Goal: Browse casually

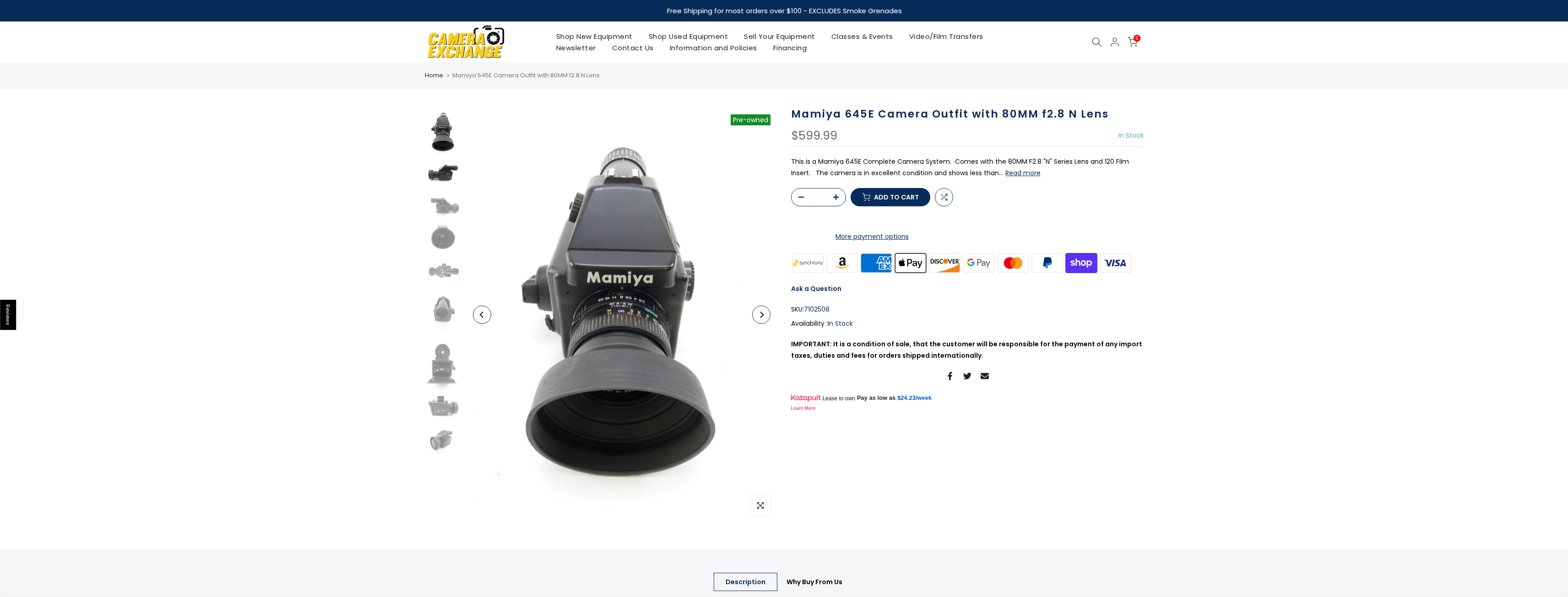
click at [440, 172] on img at bounding box center [442, 175] width 37 height 28
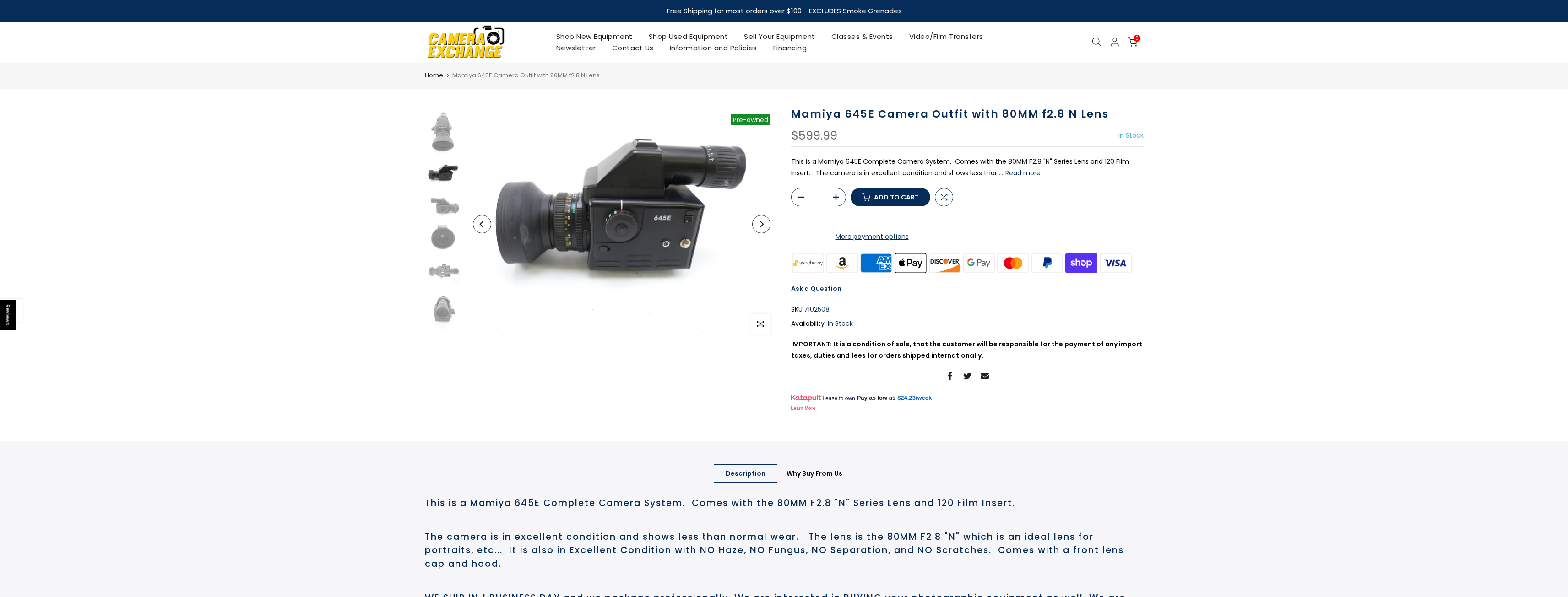
scroll to position [8, 0]
click at [439, 194] on img at bounding box center [442, 199] width 37 height 28
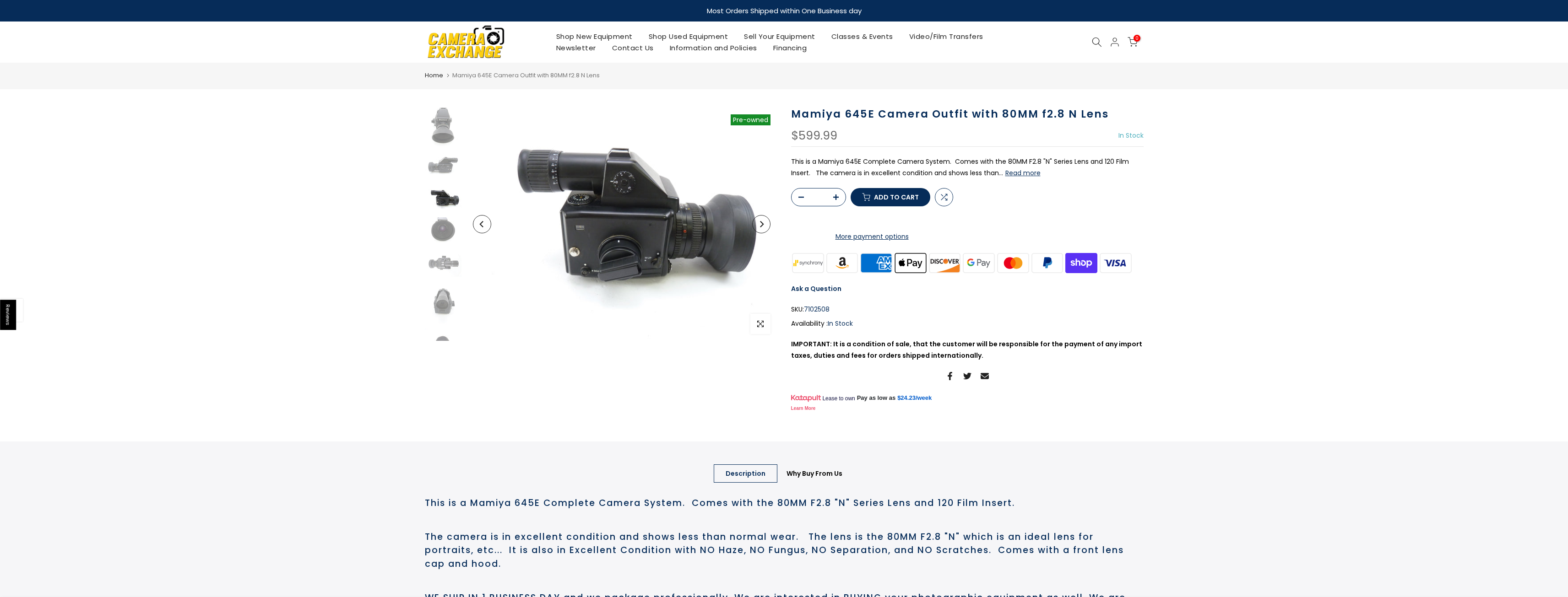
scroll to position [39, 0]
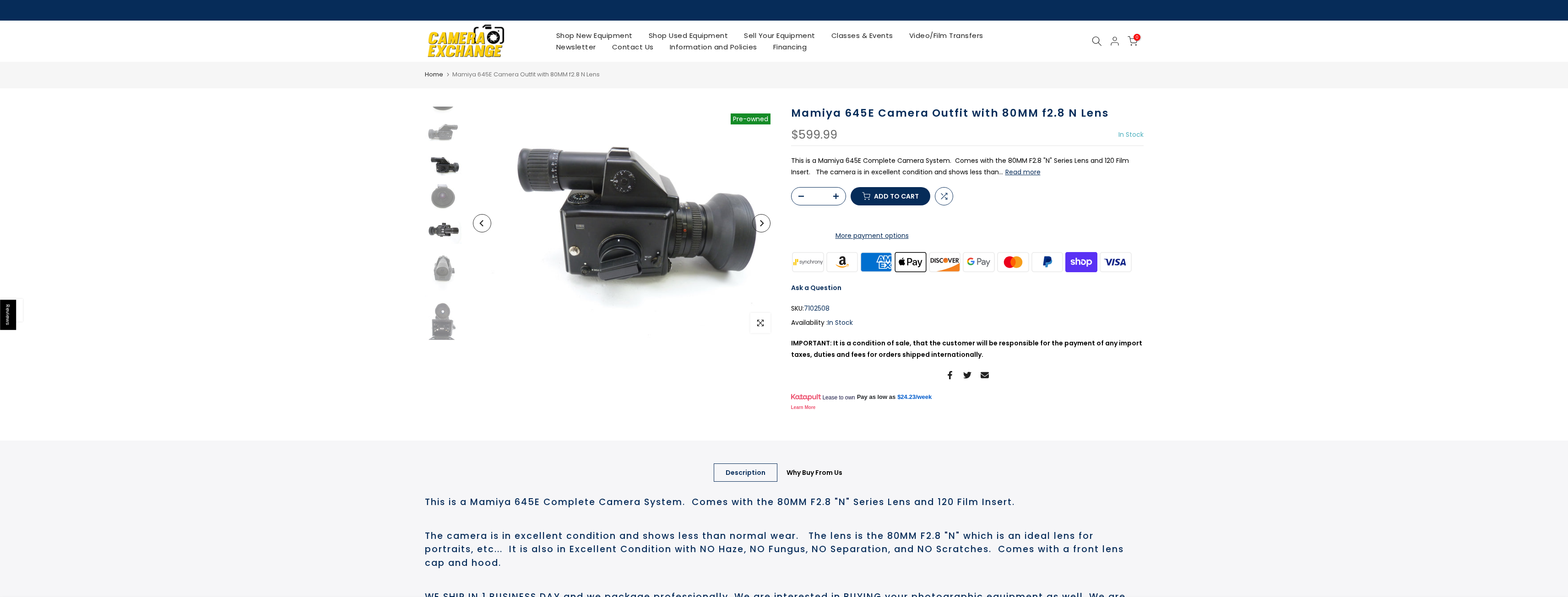
click at [442, 217] on img at bounding box center [442, 230] width 37 height 28
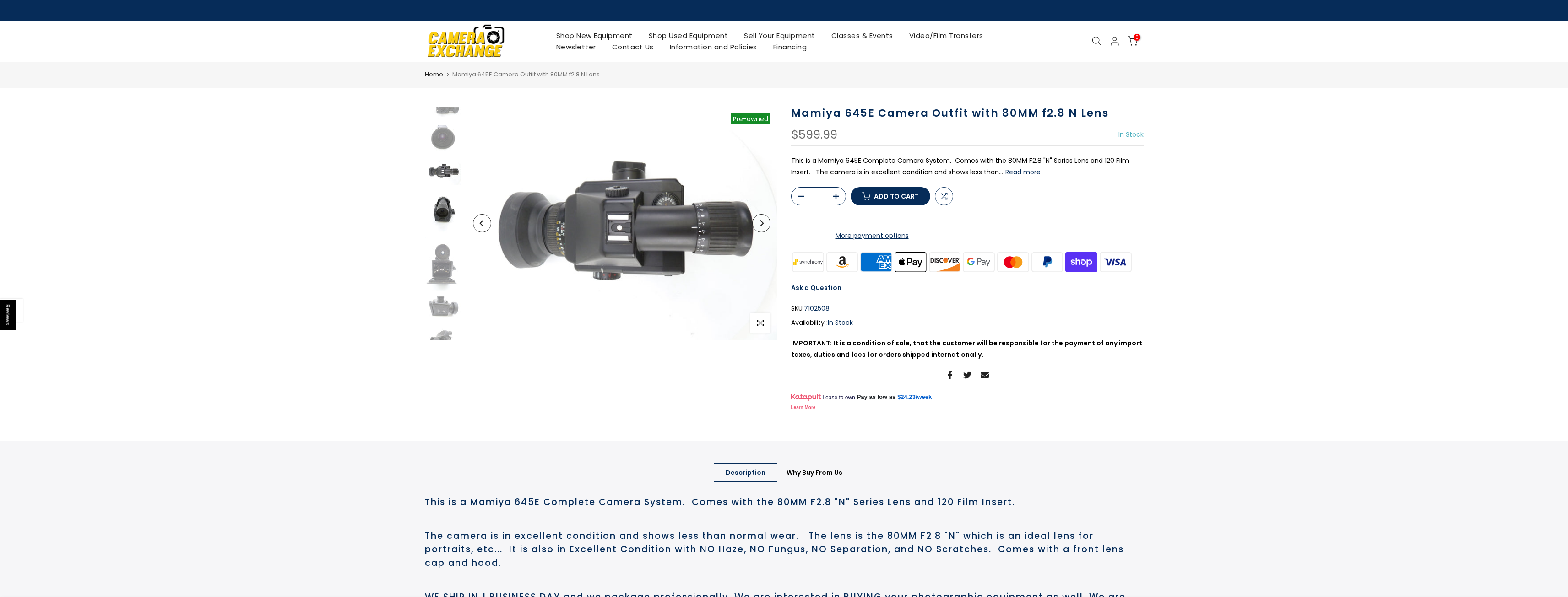
scroll to position [104, 0]
click at [446, 207] on img at bounding box center [442, 209] width 37 height 49
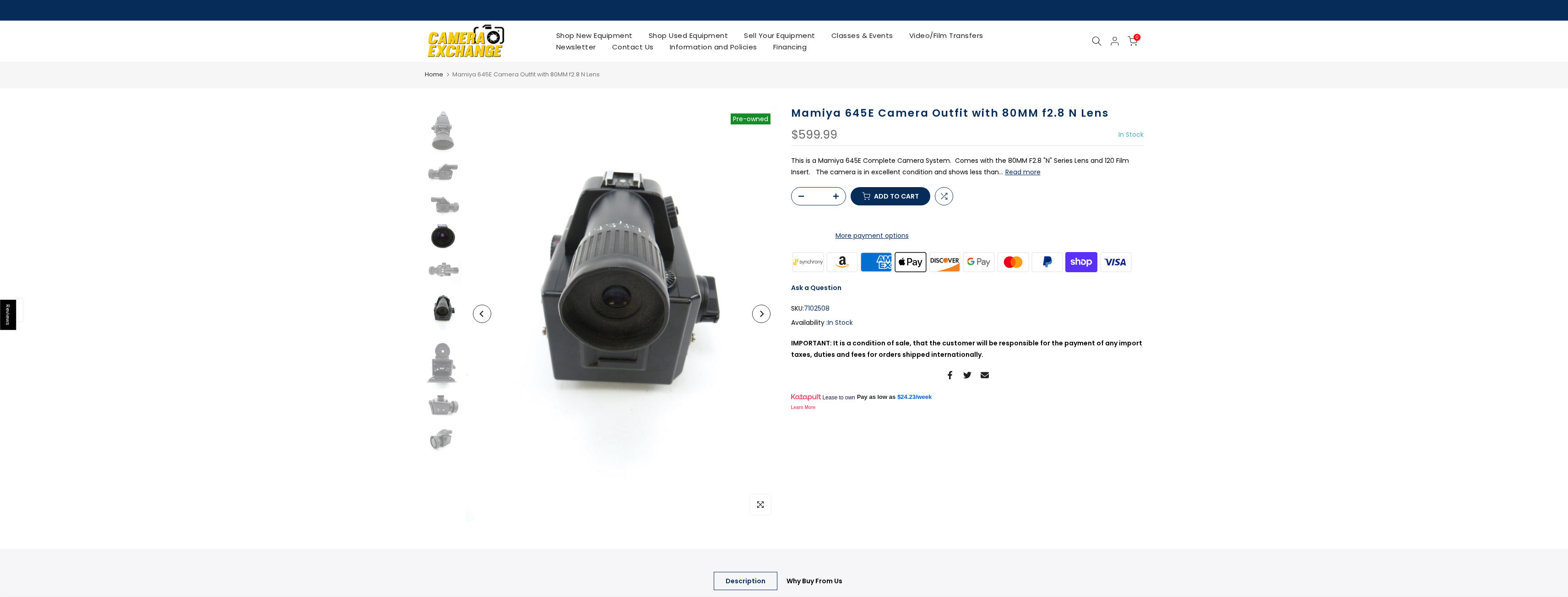
scroll to position [0, 0]
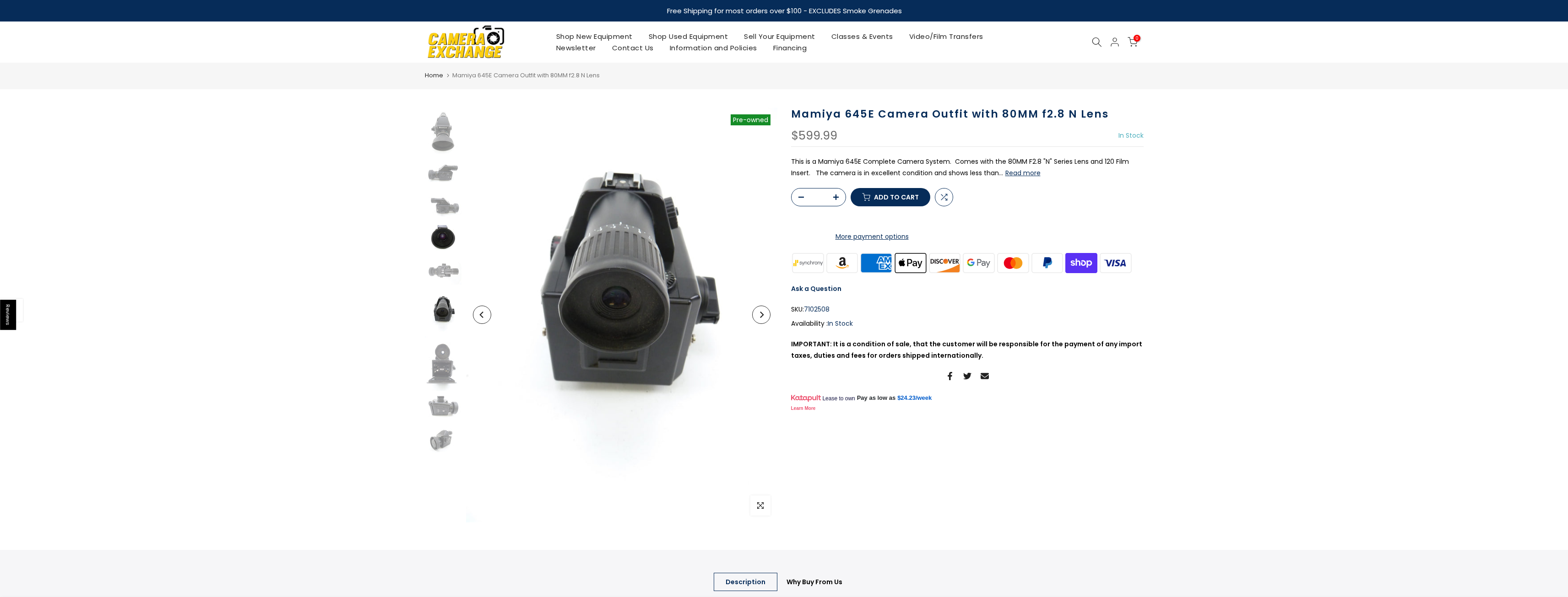
click at [442, 246] on img at bounding box center [442, 239] width 37 height 28
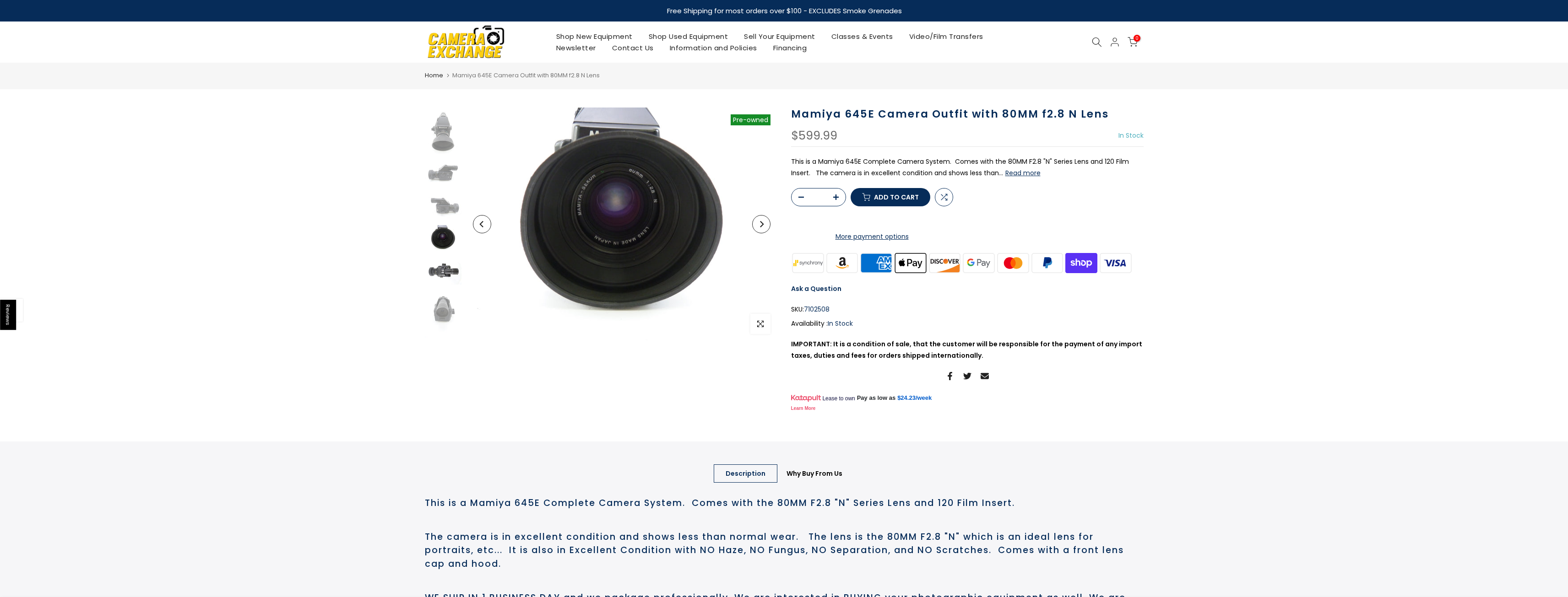
click at [441, 260] on img at bounding box center [442, 271] width 37 height 28
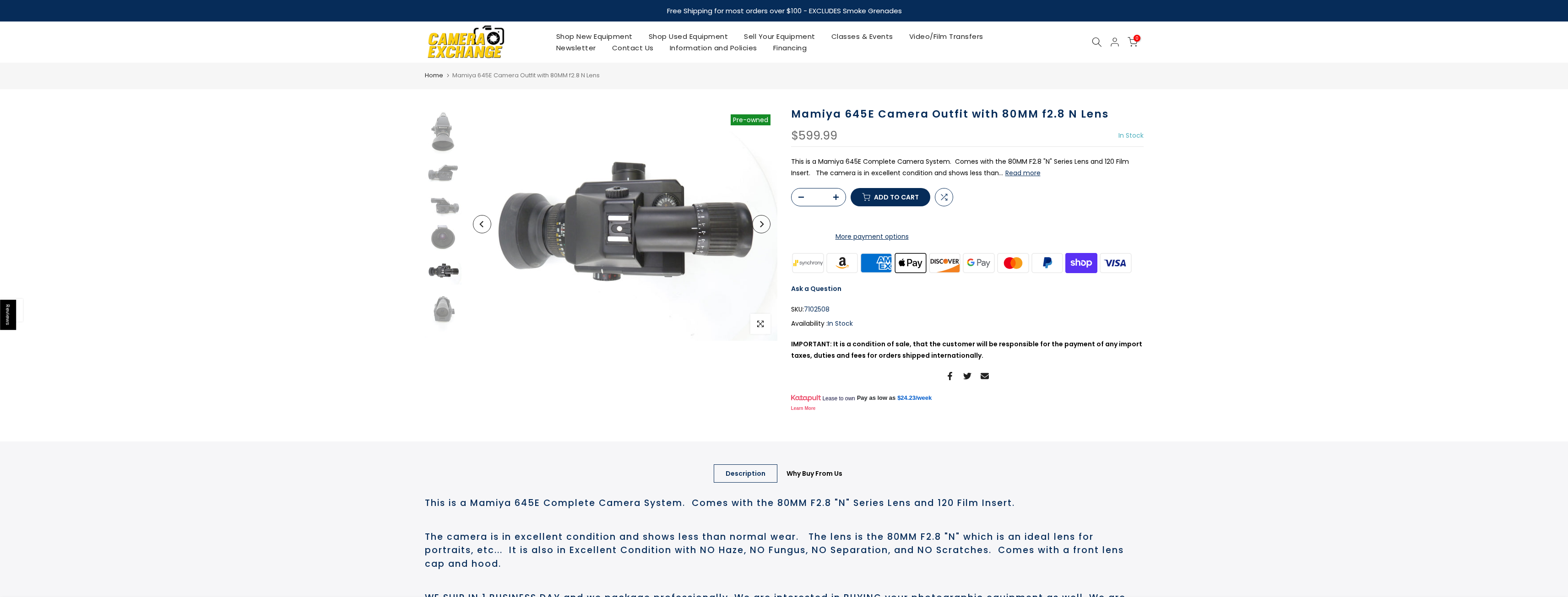
scroll to position [104, 0]
click at [440, 269] on img at bounding box center [442, 263] width 37 height 49
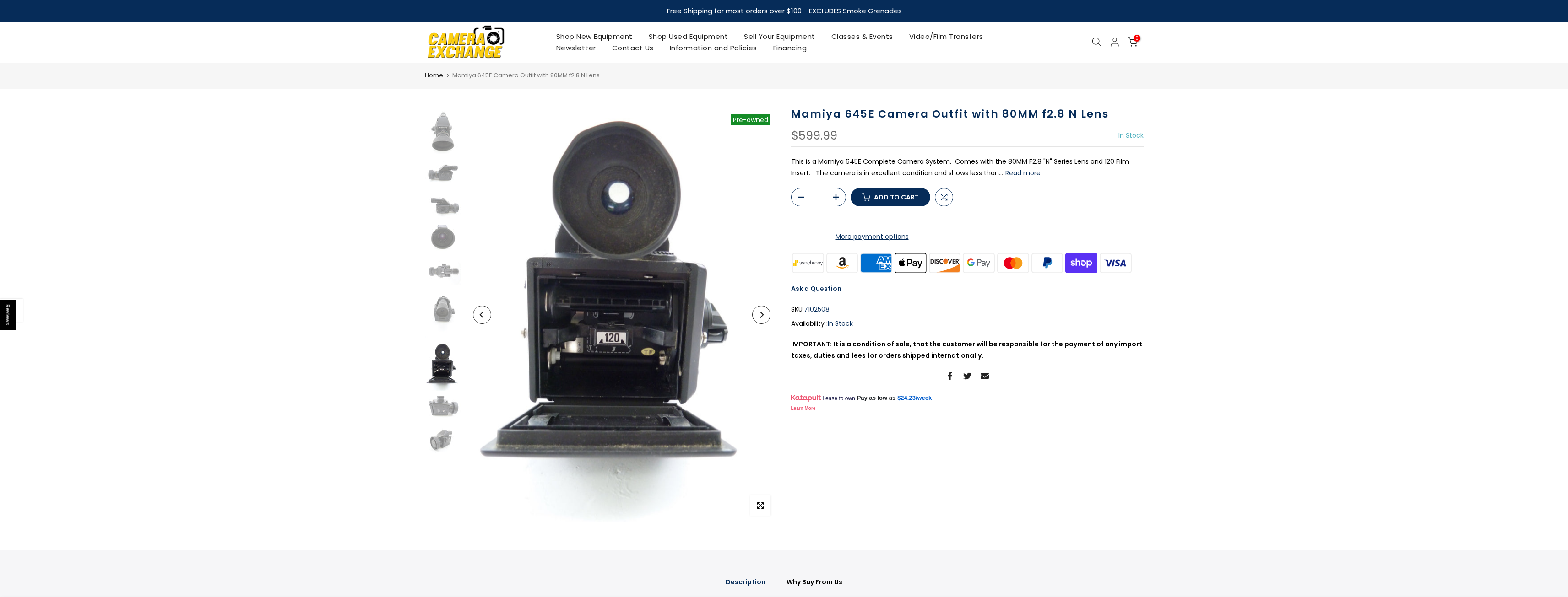
scroll to position [0, 0]
click at [441, 303] on img at bounding box center [442, 314] width 37 height 49
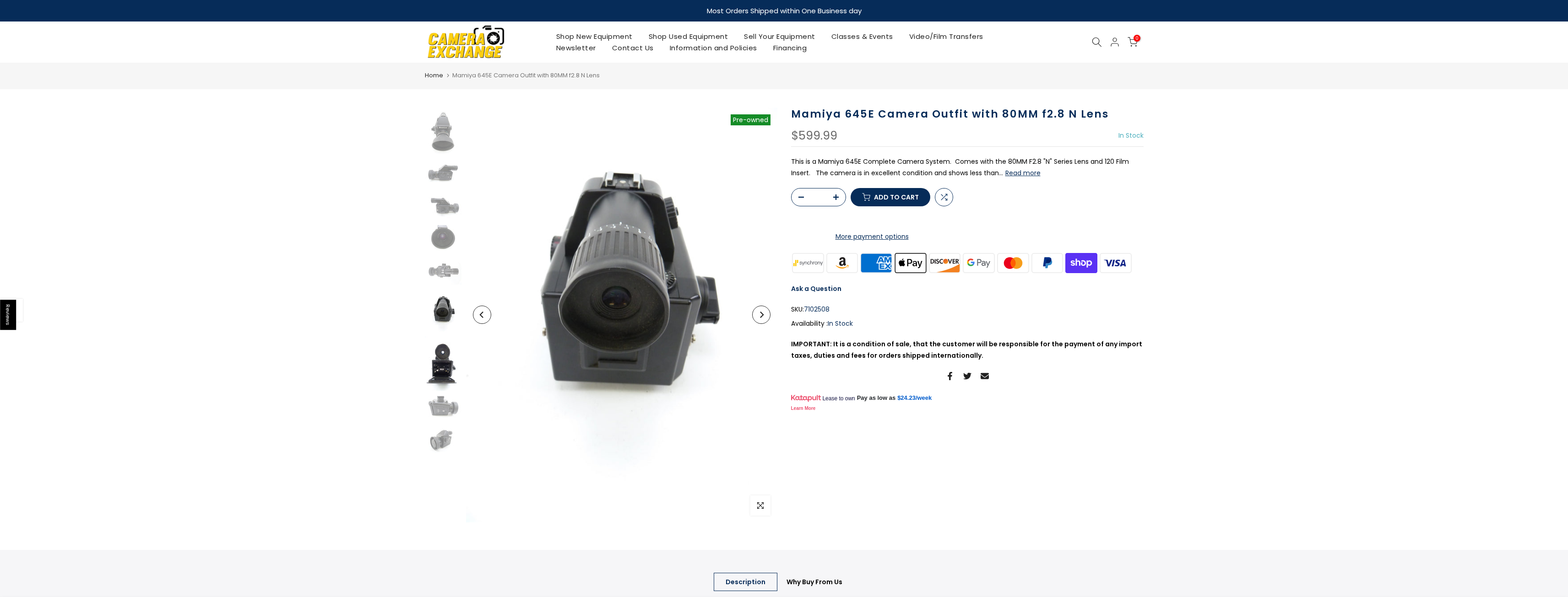
click at [442, 353] on img at bounding box center [442, 367] width 37 height 49
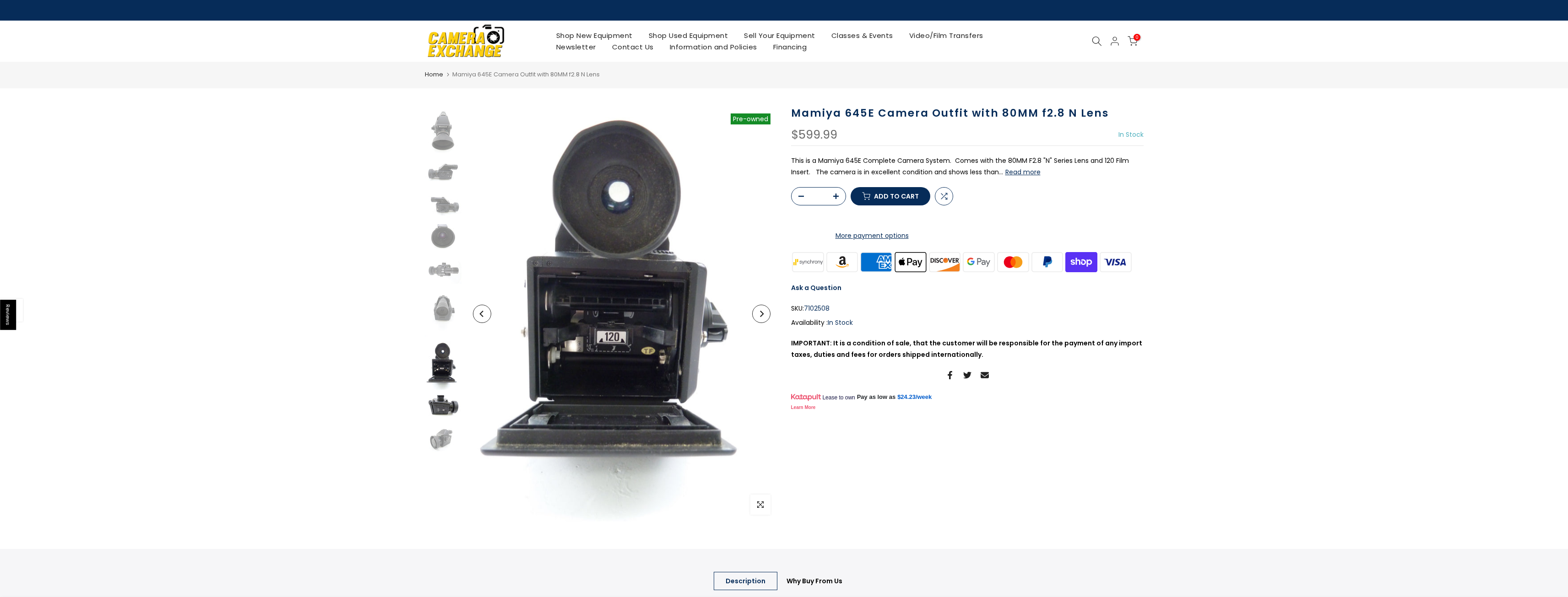
click at [444, 420] on img at bounding box center [442, 409] width 37 height 28
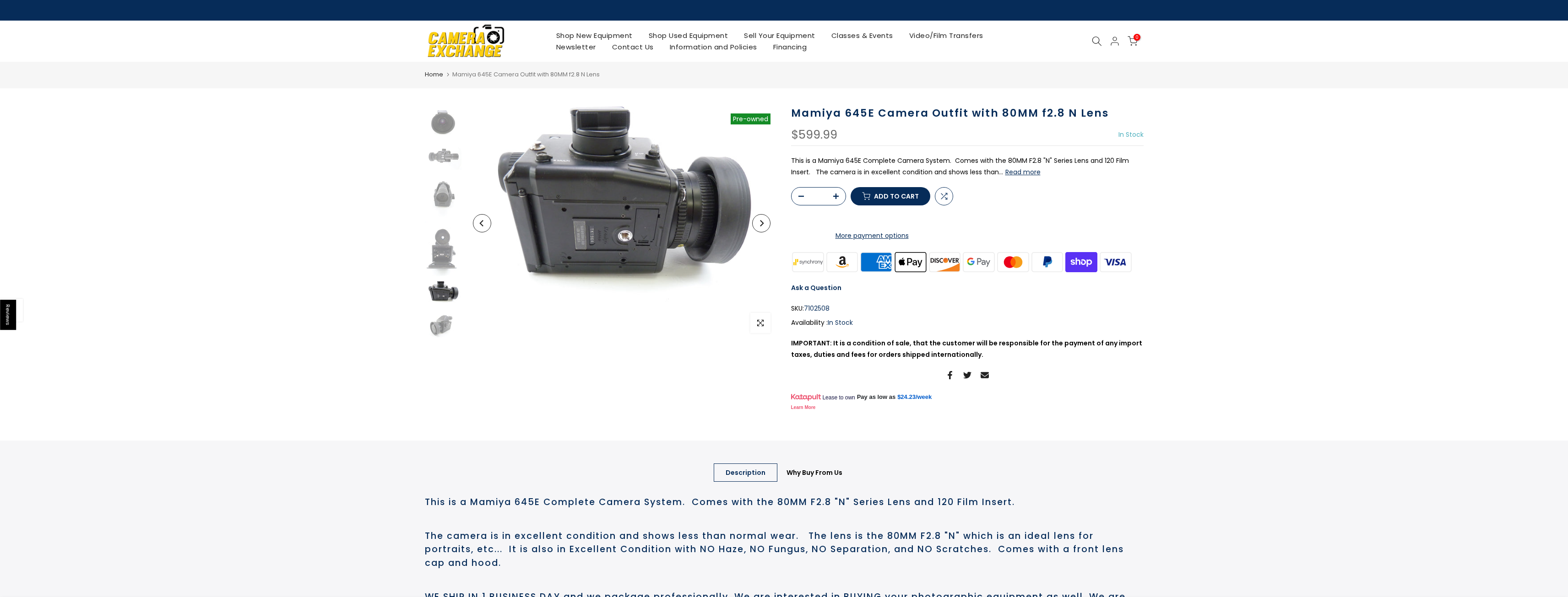
scroll to position [114, 0]
